Goal: Unclear: Browse casually

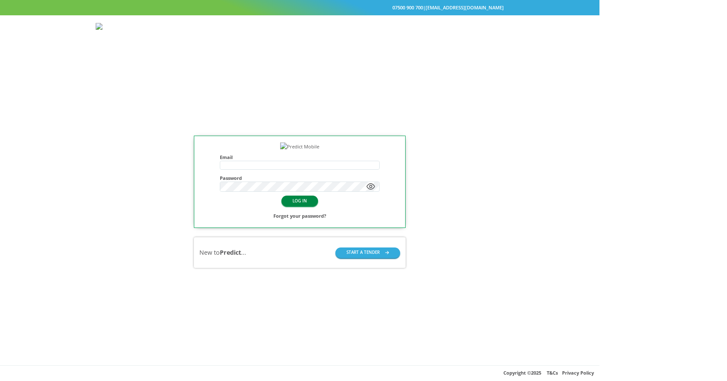
type input "**********"
click at [318, 206] on button "LOG IN" at bounding box center [299, 200] width 37 height 11
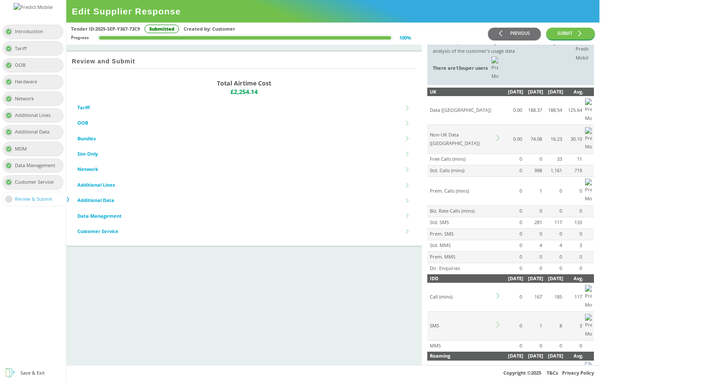
scroll to position [37, 0]
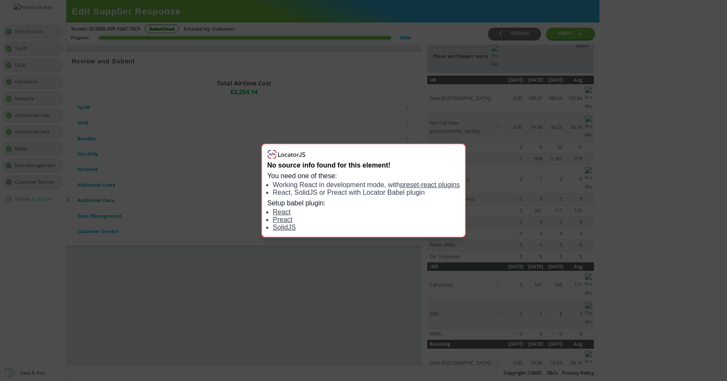
click at [282, 211] on link "React" at bounding box center [282, 211] width 18 height 7
click at [577, 252] on div "No source info found for this element! You need one of these: Working React in …" at bounding box center [363, 190] width 727 height 381
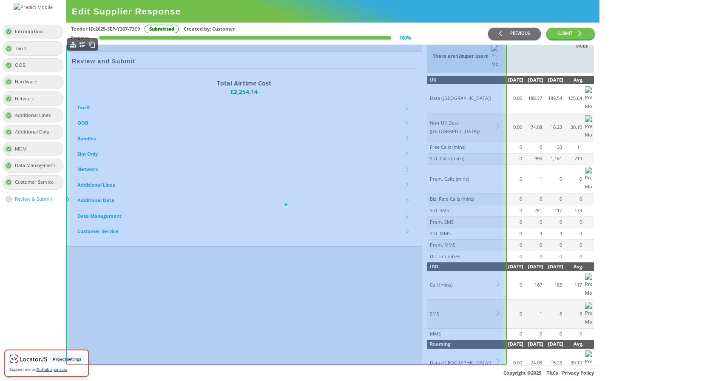
click at [421, 214] on div "Review and Submit Total Airtime Cost £2,254.14 Tariff Tariff name Automate grou…" at bounding box center [243, 205] width 355 height 320
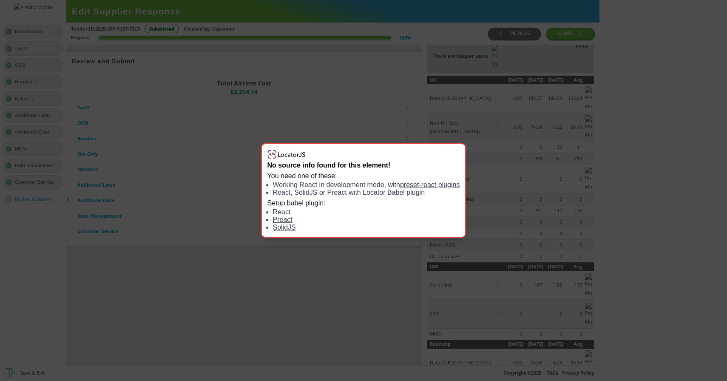
click at [461, 132] on div "No source info found for this element! You need one of these: Working React in …" at bounding box center [363, 190] width 727 height 381
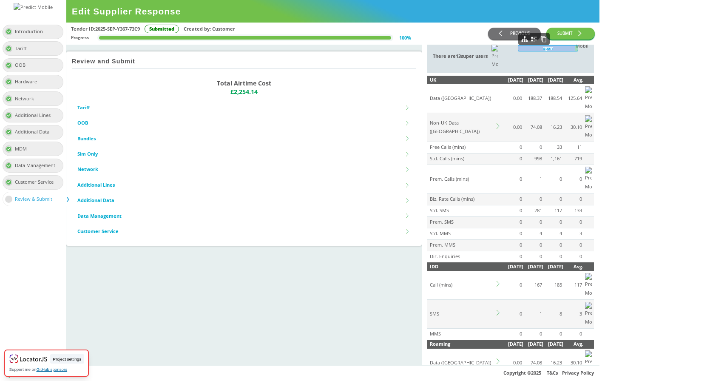
click at [490, 53] on span "There are 13 super users" at bounding box center [462, 56] width 58 height 6
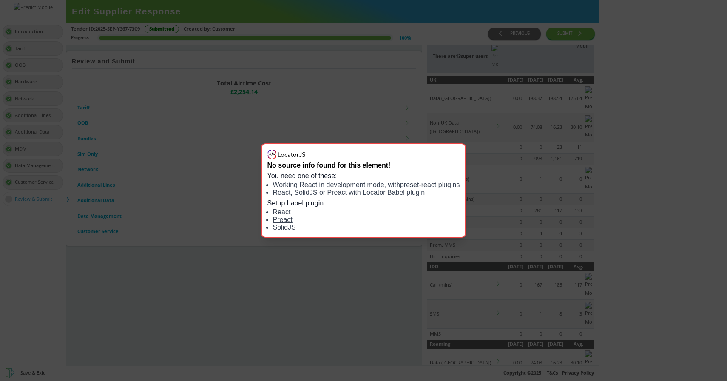
click at [446, 243] on div "No source info found for this element! You need one of these: Working React in …" at bounding box center [363, 190] width 727 height 381
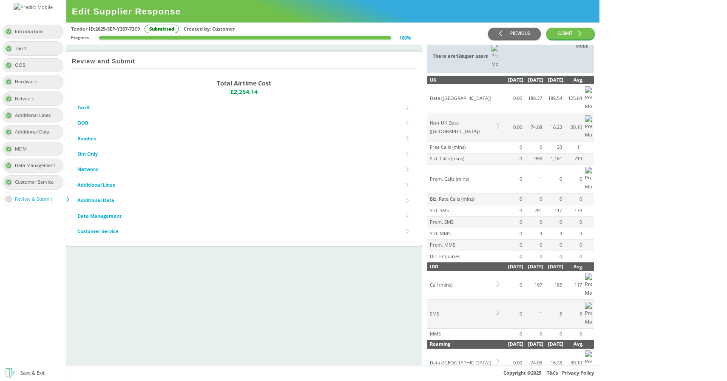
scroll to position [201, 0]
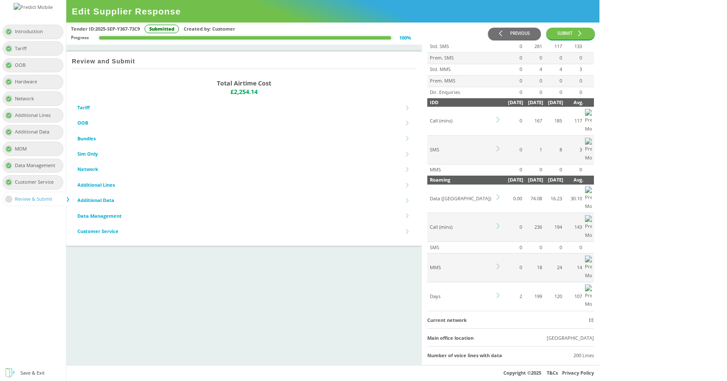
click at [421, 278] on div "Review and Submit Total Airtime Cost £2,254.14 Tariff Tariff name Automate grou…" at bounding box center [243, 205] width 355 height 320
